Goal: Task Accomplishment & Management: Manage account settings

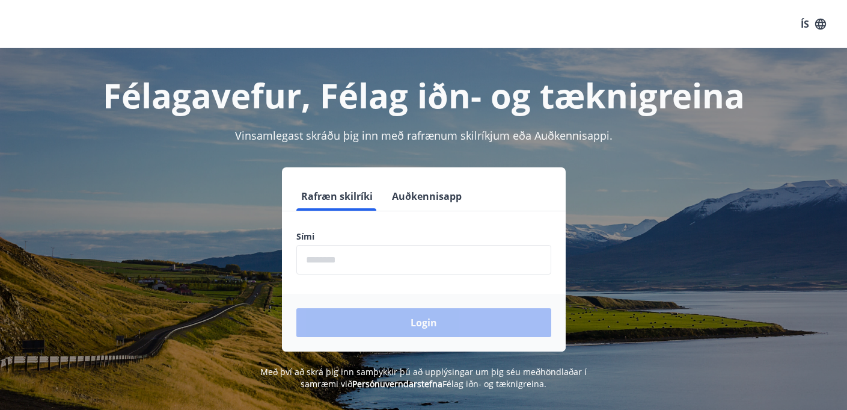
click at [383, 254] on input "phone" at bounding box center [423, 259] width 255 height 29
click at [511, 121] on div "Félagavefur, Félag iðn- og tæknigreina Vinsamlegast skráðu þig inn með rafrænum…" at bounding box center [423, 219] width 847 height 342
click at [454, 244] on div "Sími ​" at bounding box center [423, 252] width 255 height 44
click at [440, 257] on input "phone" at bounding box center [423, 259] width 255 height 29
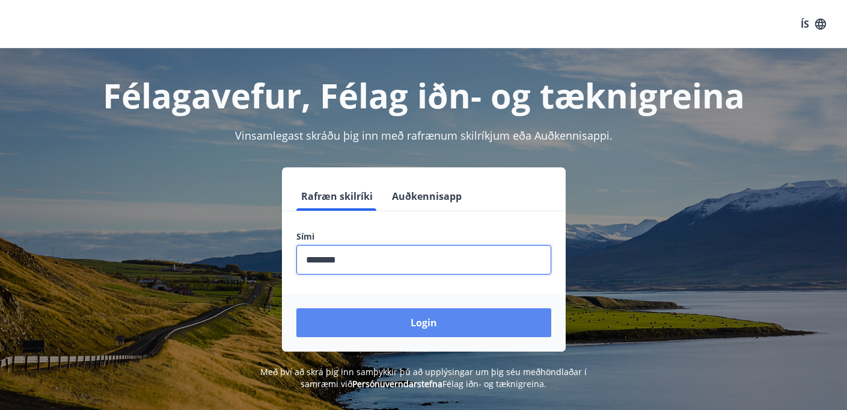
type input "********"
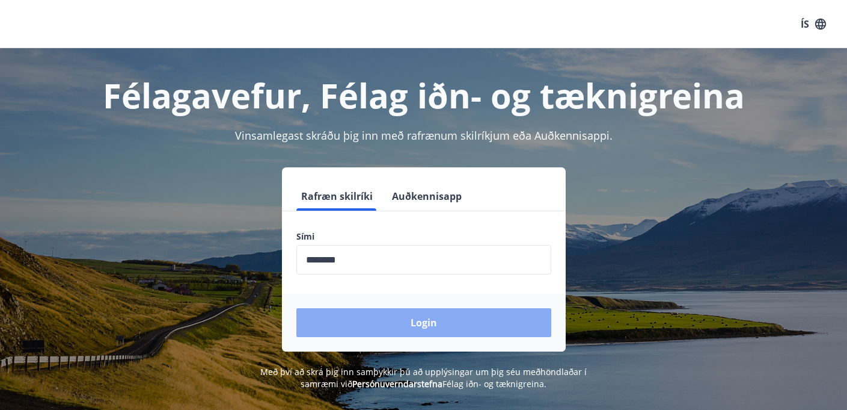
click at [424, 326] on button "Login" at bounding box center [423, 322] width 255 height 29
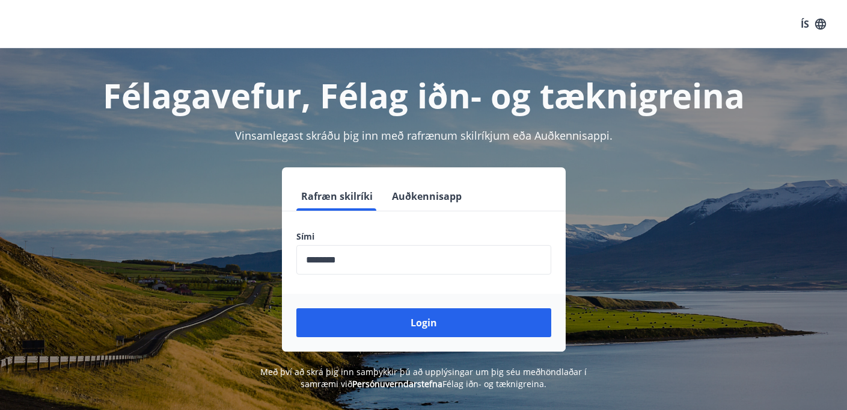
click at [830, 38] on div "ÍS" at bounding box center [423, 24] width 847 height 48
click at [806, 23] on button "ÍS" at bounding box center [813, 24] width 38 height 22
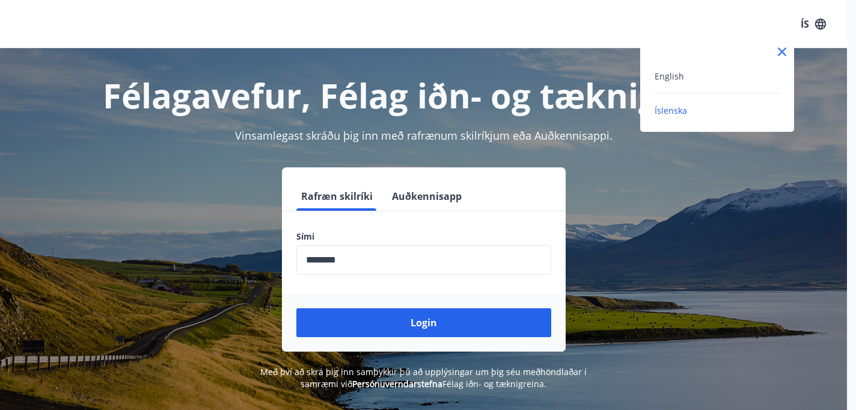
click at [683, 85] on div "English" at bounding box center [717, 81] width 125 height 25
click at [683, 77] on div "English" at bounding box center [717, 76] width 125 height 14
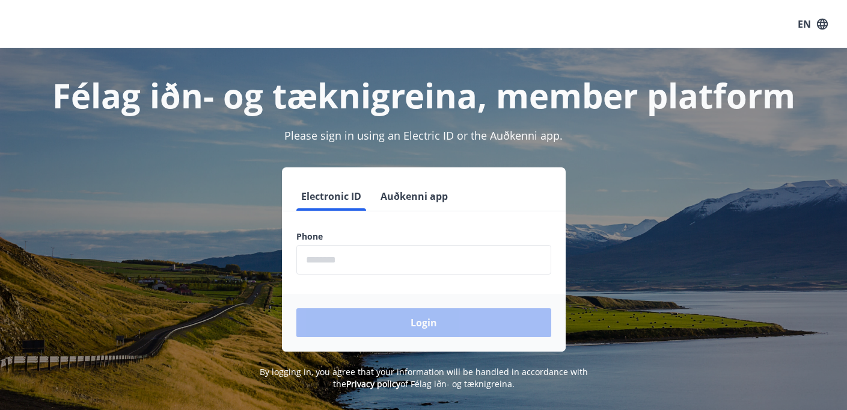
click at [388, 279] on form "Electronic ID Auðkenni app Phone ​ Login" at bounding box center [424, 267] width 284 height 170
click at [389, 271] on input "phone" at bounding box center [423, 259] width 255 height 29
type input "********"
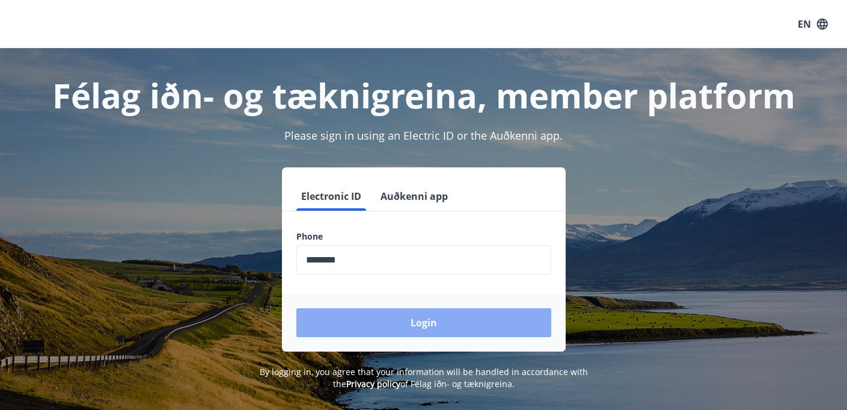
click at [393, 328] on button "Login" at bounding box center [423, 322] width 255 height 29
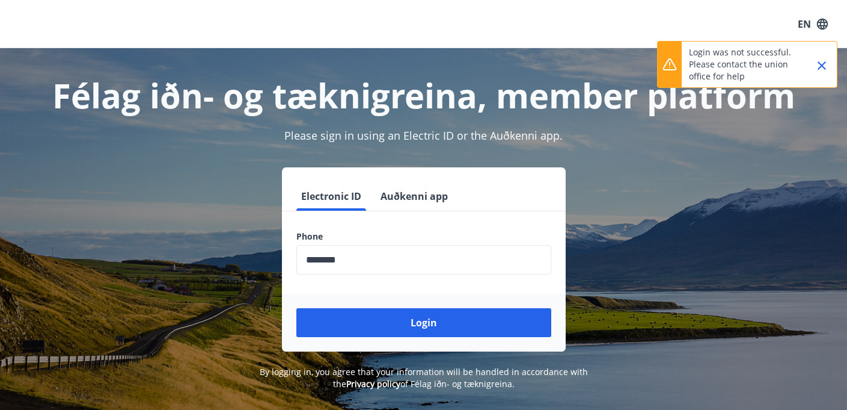
click at [393, 327] on button "Login" at bounding box center [423, 322] width 255 height 29
